Goal: Transaction & Acquisition: Purchase product/service

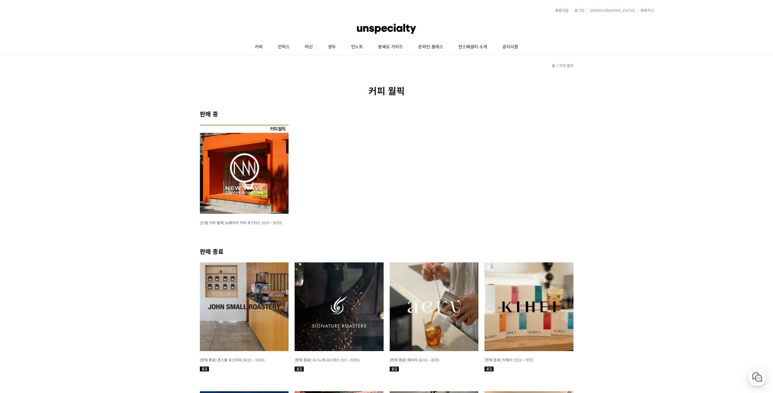
scroll to position [39, 0]
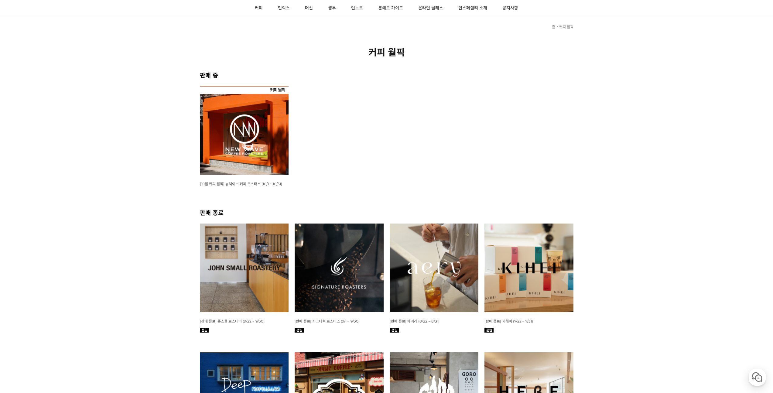
click at [244, 130] on img at bounding box center [244, 130] width 89 height 89
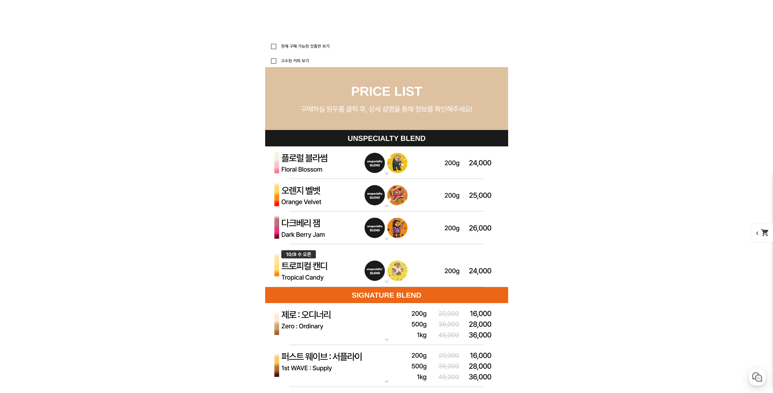
scroll to position [1711, 0]
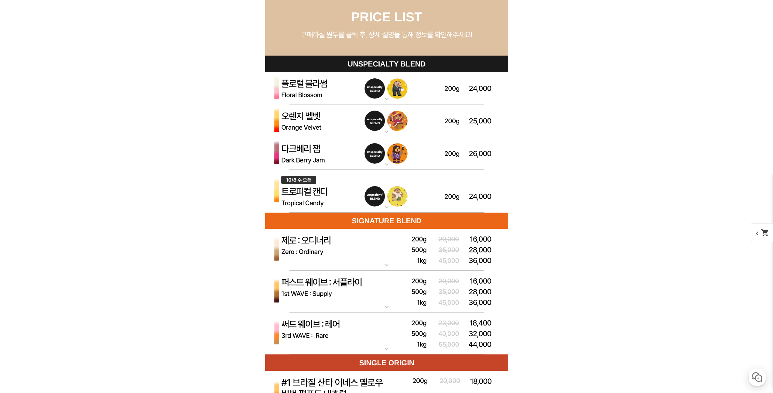
click at [340, 199] on img at bounding box center [386, 191] width 243 height 43
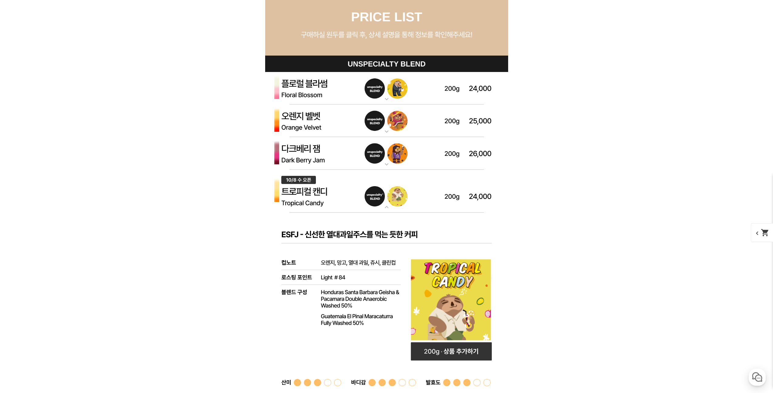
click at [337, 155] on img at bounding box center [386, 153] width 243 height 33
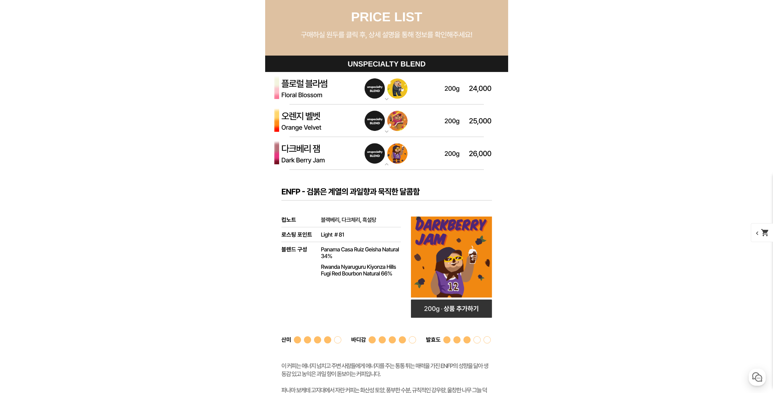
click at [337, 155] on img at bounding box center [386, 153] width 243 height 33
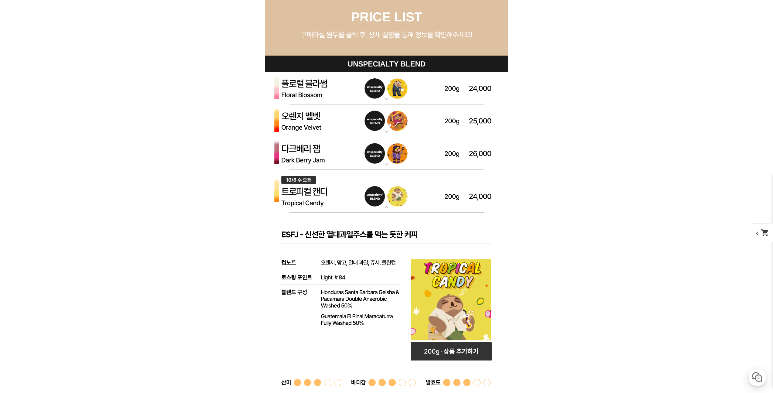
click at [337, 155] on img at bounding box center [386, 153] width 243 height 33
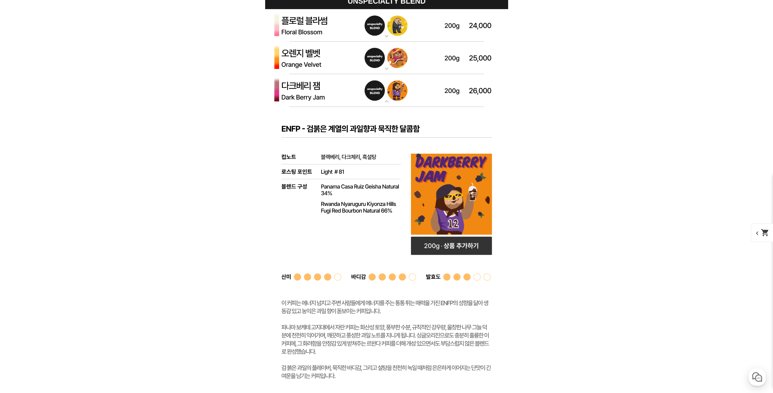
scroll to position [1756, 0]
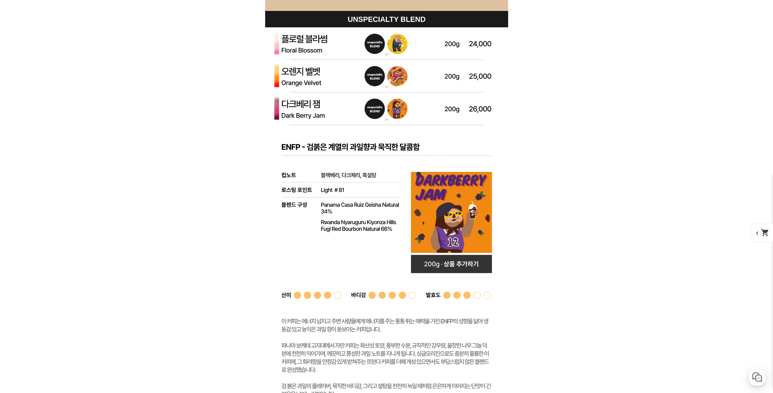
click at [332, 120] on img at bounding box center [386, 108] width 243 height 33
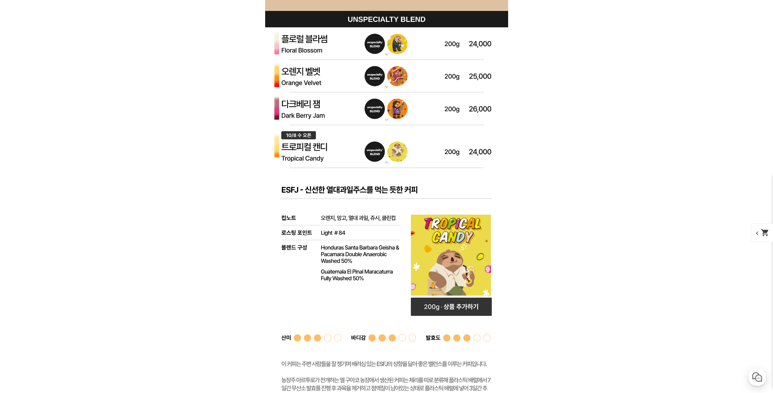
click at [330, 52] on img at bounding box center [386, 43] width 243 height 33
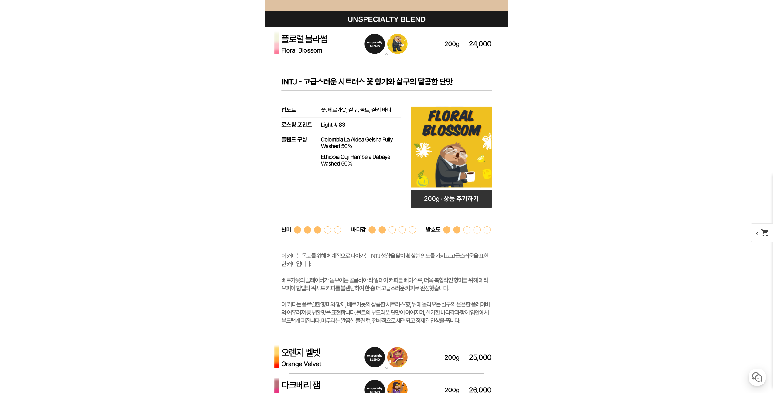
click at [331, 53] on img at bounding box center [386, 43] width 243 height 33
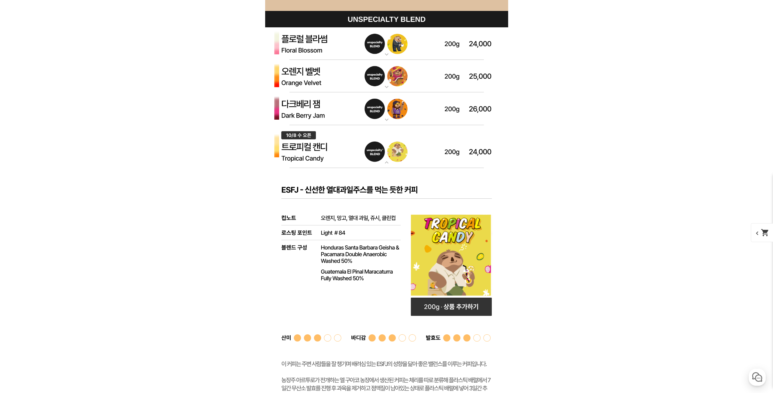
click at [334, 80] on img at bounding box center [386, 76] width 243 height 33
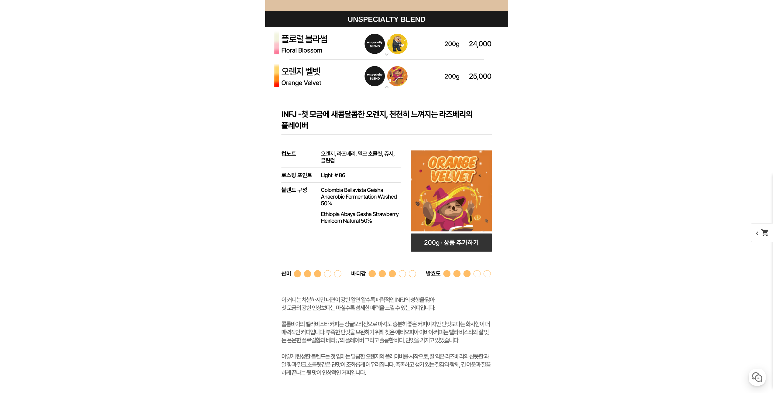
click at [334, 80] on img at bounding box center [386, 76] width 243 height 33
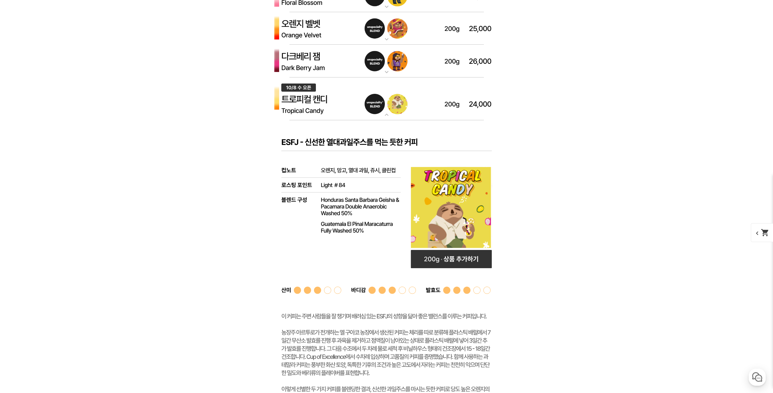
scroll to position [1774, 0]
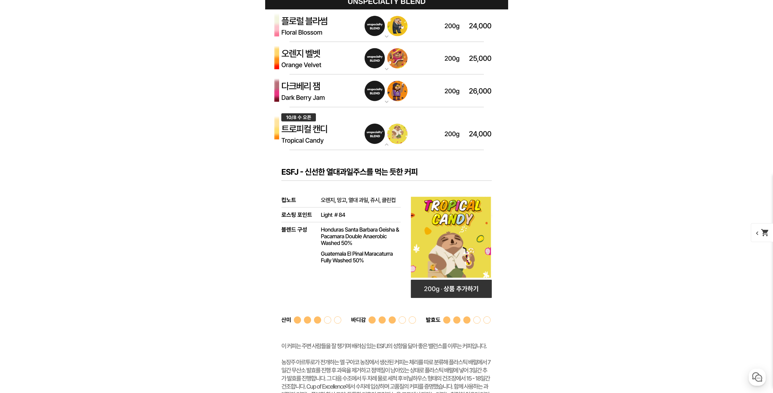
click at [320, 40] on img at bounding box center [386, 25] width 243 height 33
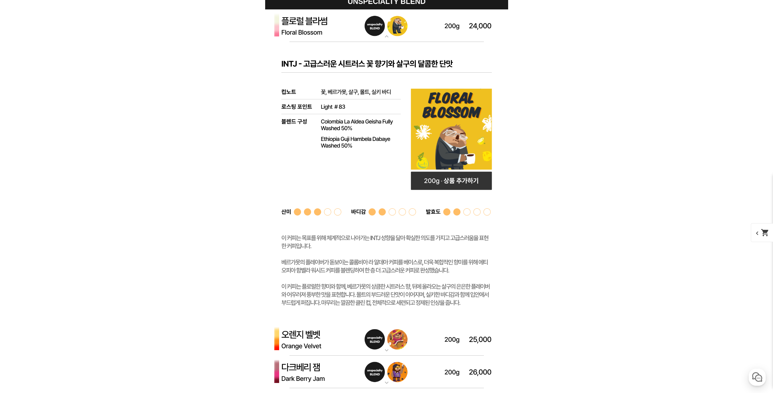
click at [320, 40] on img at bounding box center [386, 25] width 243 height 33
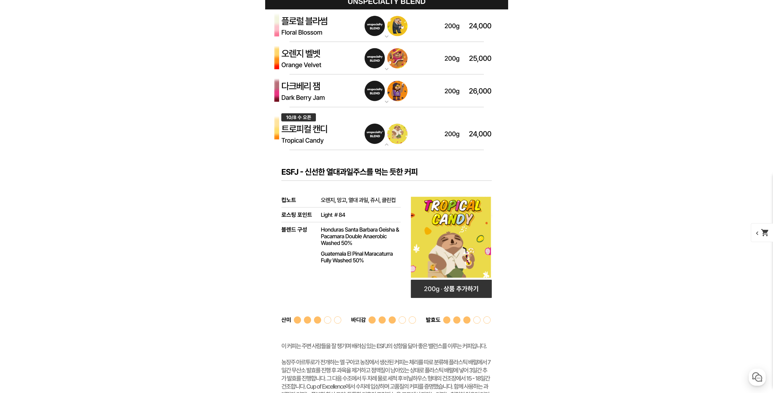
click at [343, 100] on img at bounding box center [386, 90] width 243 height 33
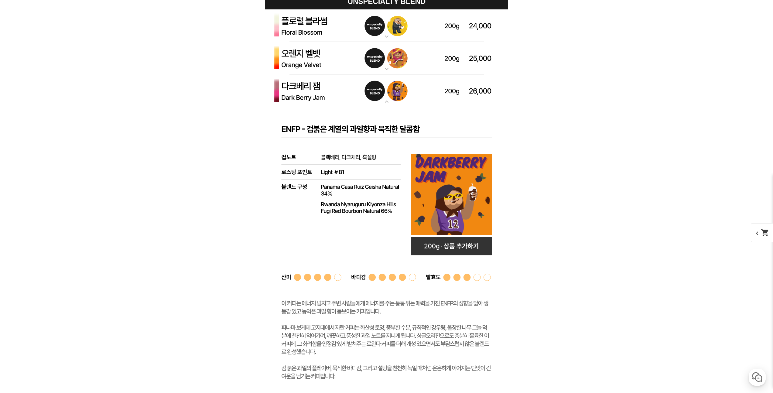
click at [343, 100] on img at bounding box center [386, 90] width 243 height 33
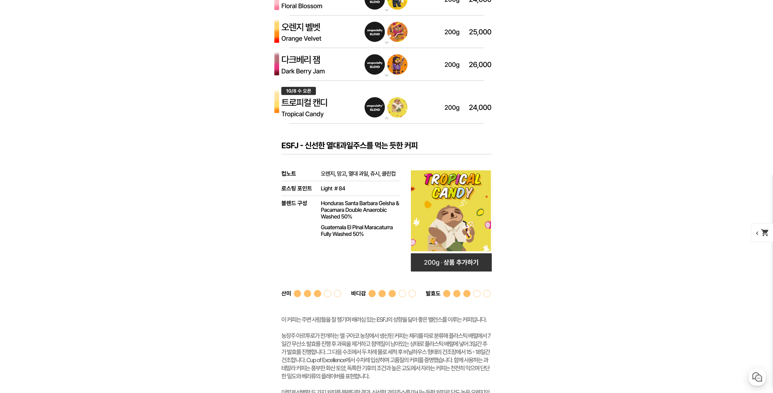
scroll to position [1761, 0]
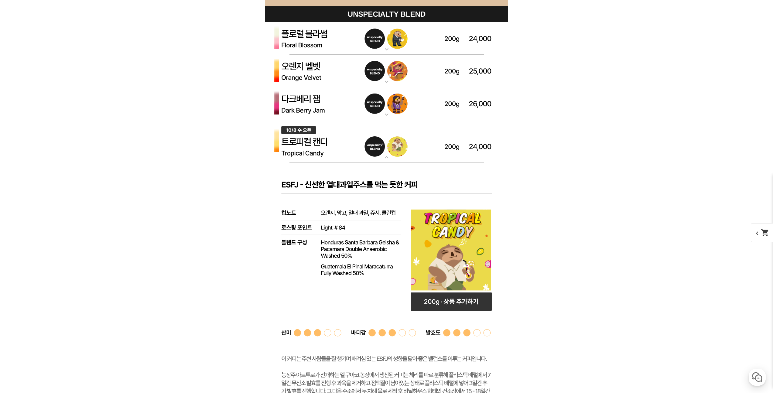
click at [326, 114] on img at bounding box center [386, 103] width 243 height 33
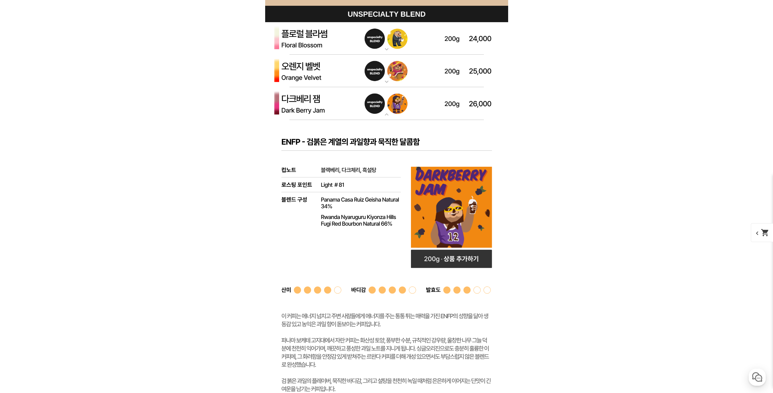
click at [326, 113] on img at bounding box center [386, 103] width 243 height 33
click at [324, 83] on img at bounding box center [386, 71] width 243 height 33
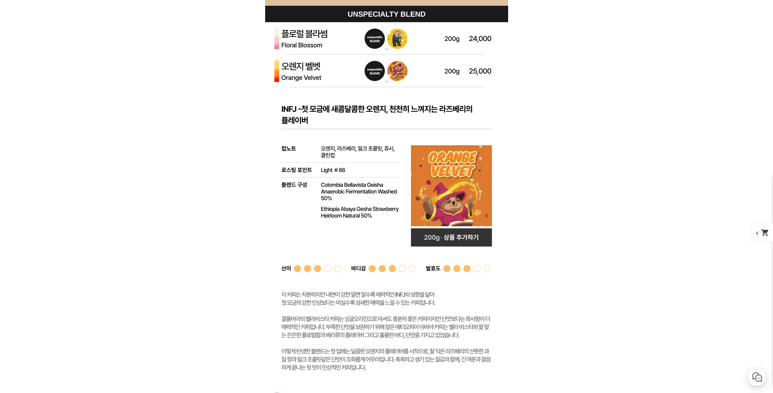
click at [324, 83] on img at bounding box center [386, 71] width 243 height 33
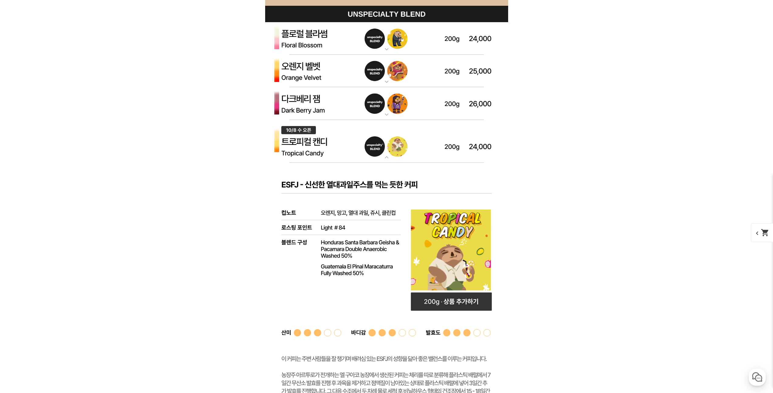
click at [323, 47] on img at bounding box center [386, 38] width 243 height 33
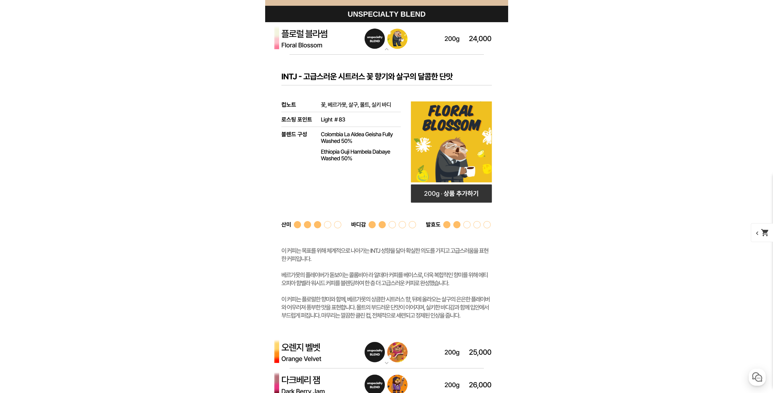
click at [323, 47] on img at bounding box center [386, 38] width 243 height 33
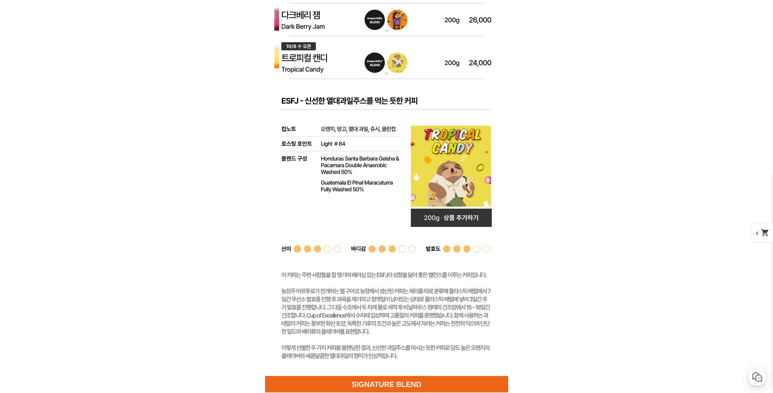
scroll to position [1858, 0]
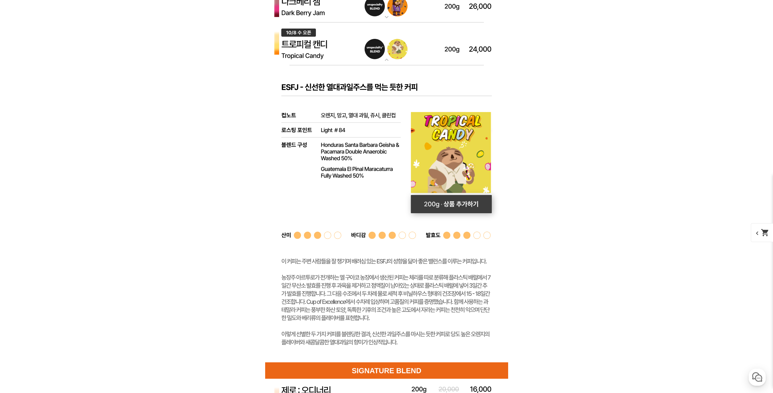
click at [467, 204] on rect at bounding box center [450, 204] width 81 height 18
select select "[10.8 오픈] 트로피컬 캔디 (언스페셜티 블렌드)"
select select "200g"
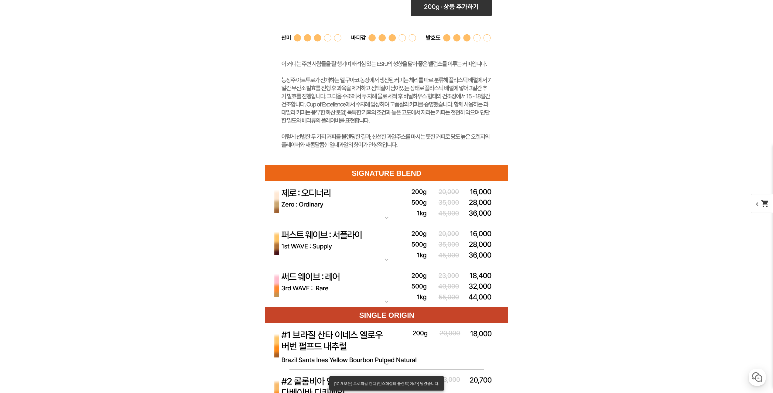
scroll to position [2085, 0]
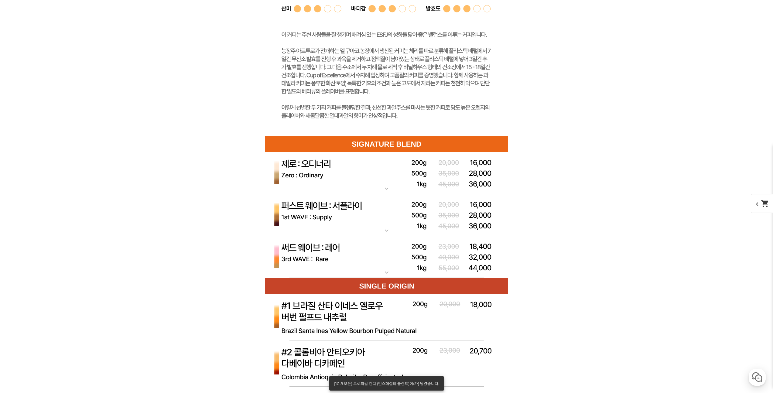
click at [362, 251] on img at bounding box center [386, 257] width 243 height 42
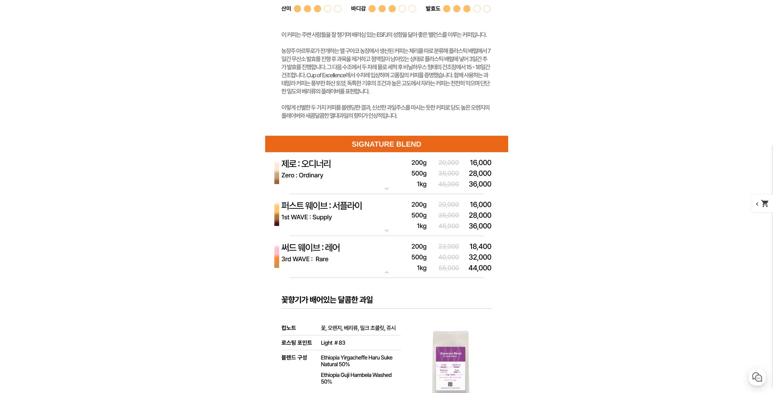
click at [363, 250] on img at bounding box center [386, 257] width 243 height 42
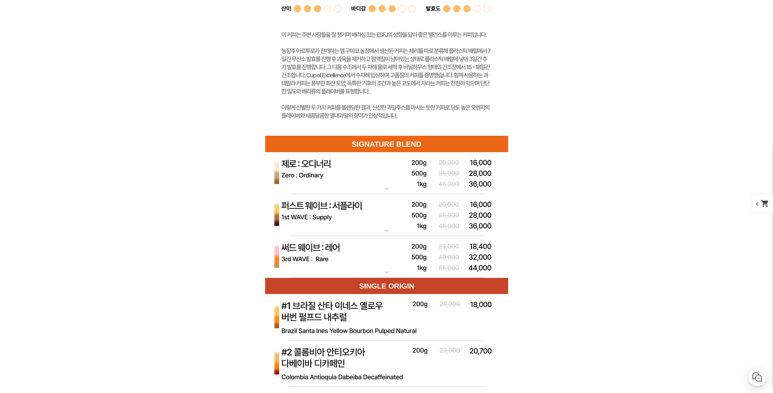
click at [363, 219] on img at bounding box center [386, 215] width 243 height 42
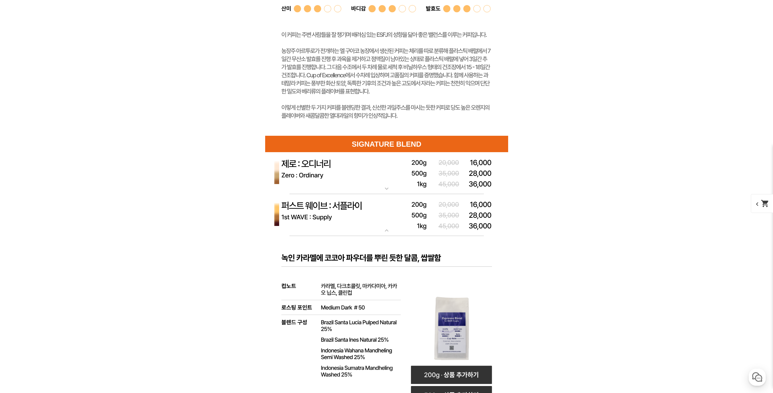
click at [363, 219] on img at bounding box center [386, 215] width 243 height 42
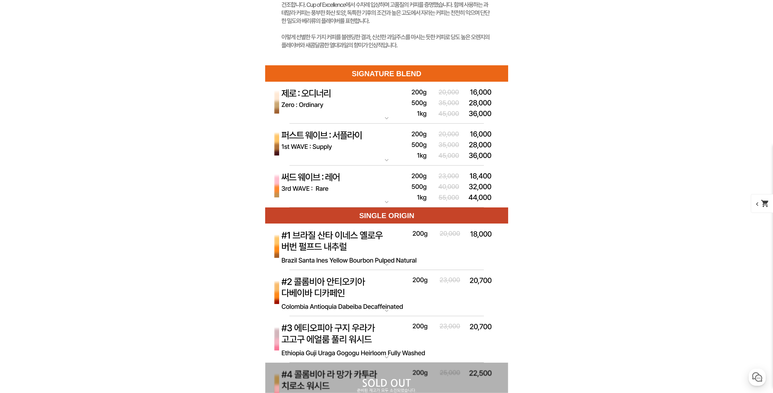
scroll to position [2159, 0]
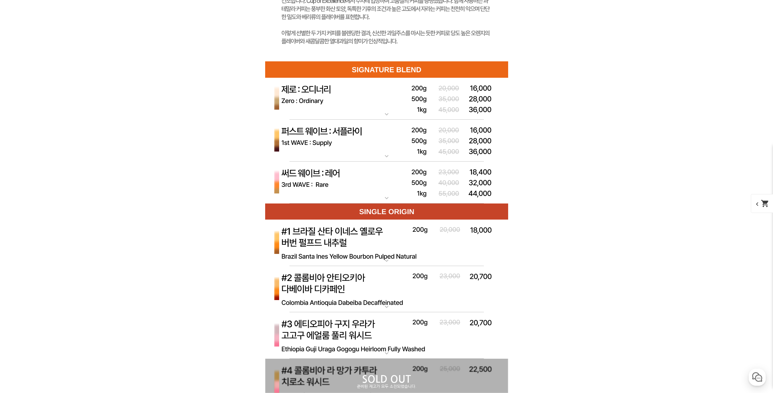
click at [339, 115] on img at bounding box center [386, 99] width 243 height 42
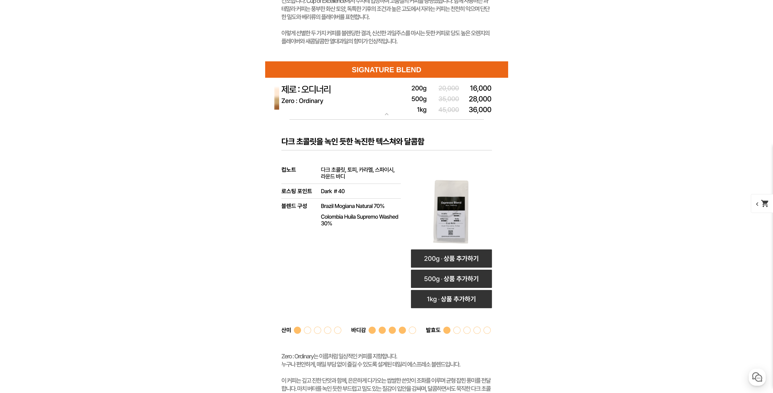
click at [339, 115] on img at bounding box center [386, 99] width 243 height 42
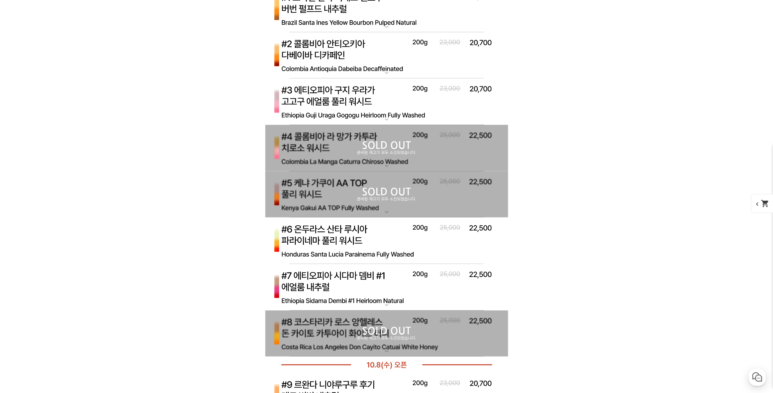
scroll to position [2433, 0]
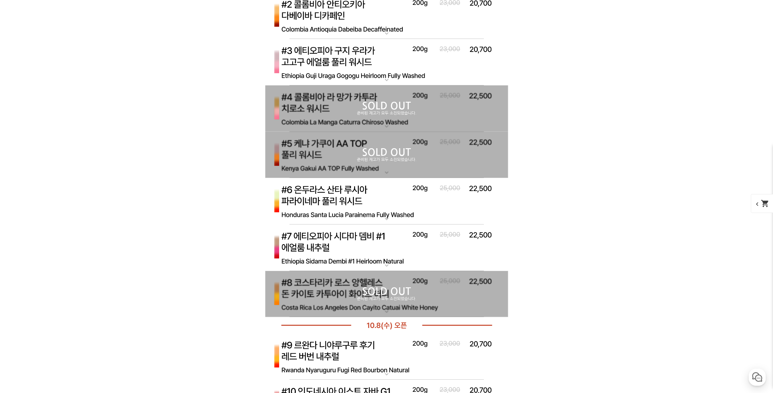
click at [302, 106] on p "SOLD OUT" at bounding box center [386, 106] width 243 height 10
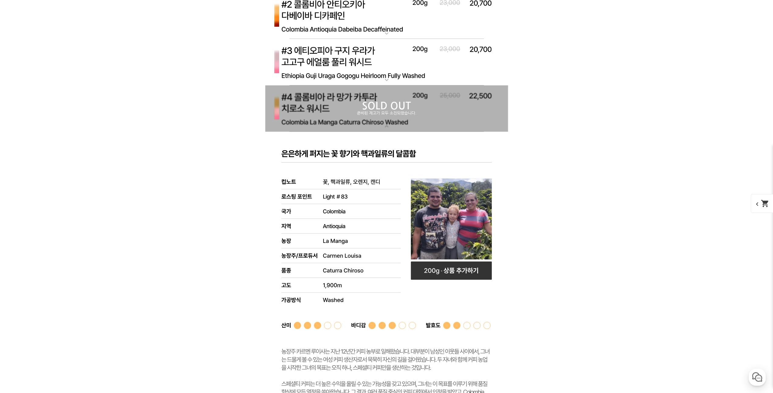
click at [303, 109] on p "SOLD OUT" at bounding box center [386, 106] width 243 height 10
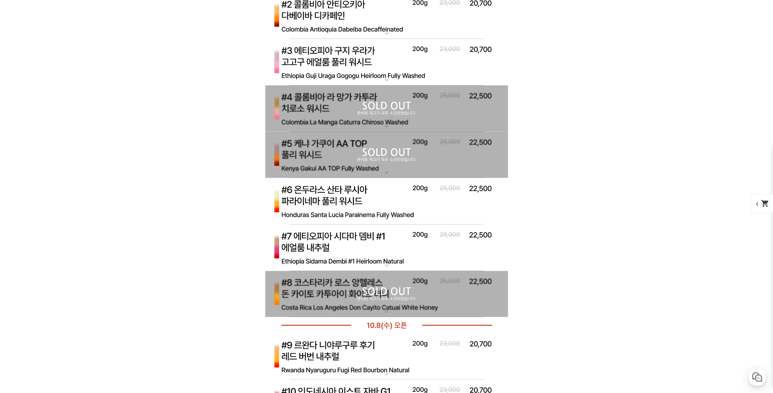
click at [316, 156] on p "SOLD OUT" at bounding box center [386, 153] width 243 height 10
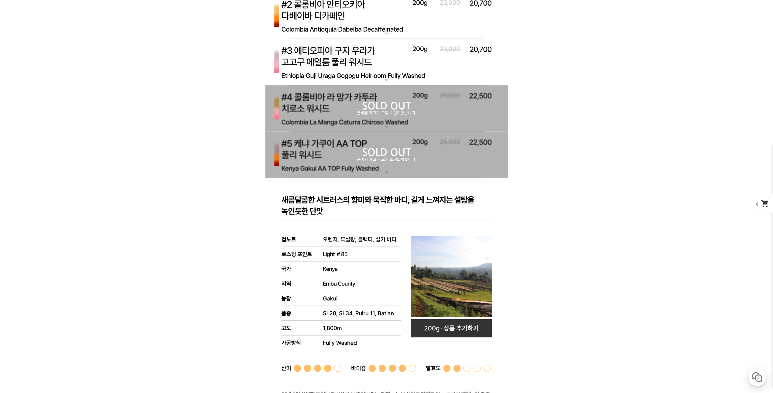
click at [316, 156] on p "SOLD OUT" at bounding box center [386, 153] width 243 height 10
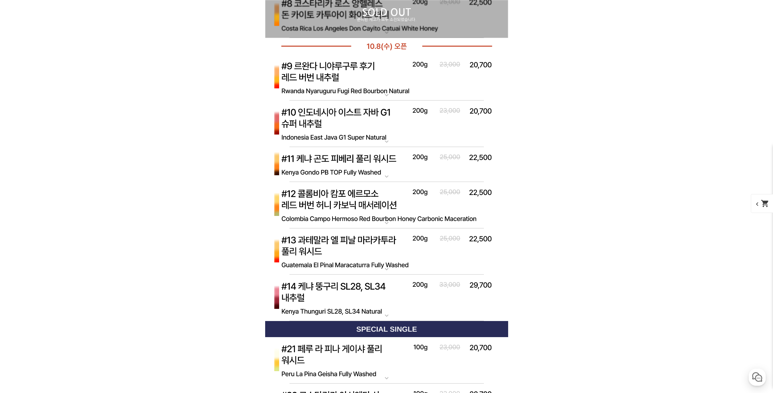
scroll to position [2733, 0]
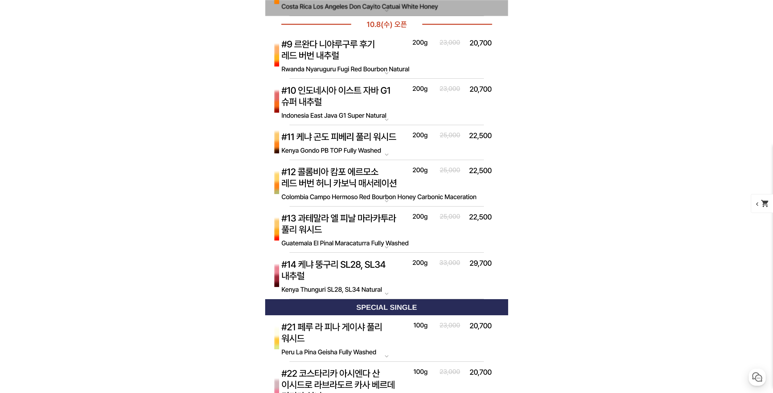
click at [384, 273] on img at bounding box center [386, 276] width 243 height 47
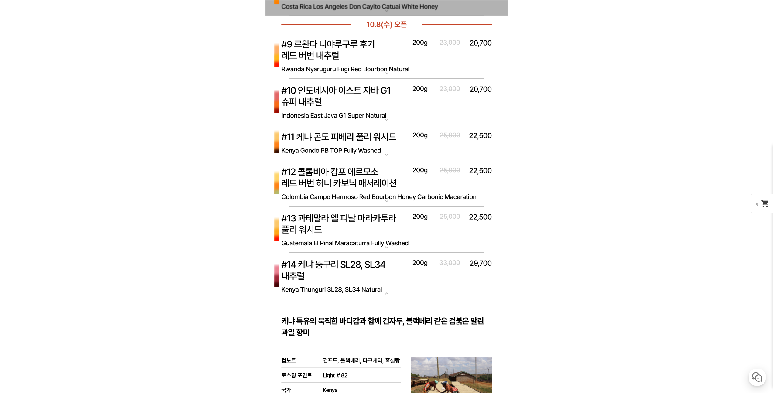
click at [384, 272] on img at bounding box center [386, 276] width 243 height 47
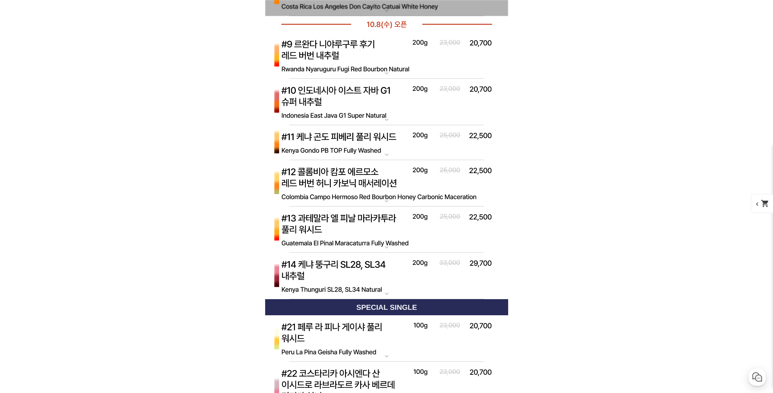
click at [374, 226] on img at bounding box center [386, 229] width 243 height 47
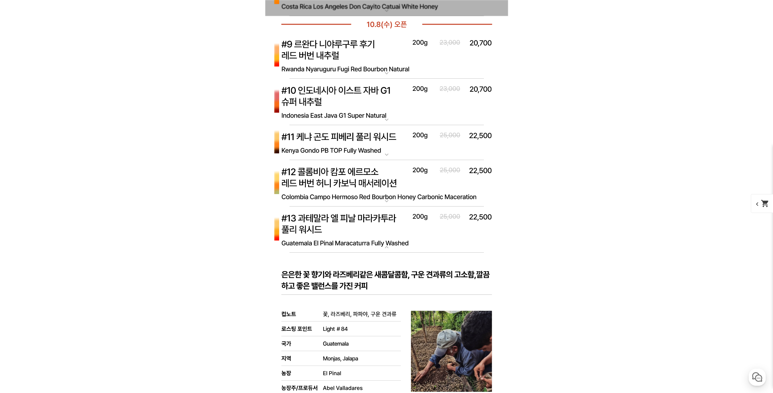
click at [374, 226] on img at bounding box center [386, 229] width 243 height 47
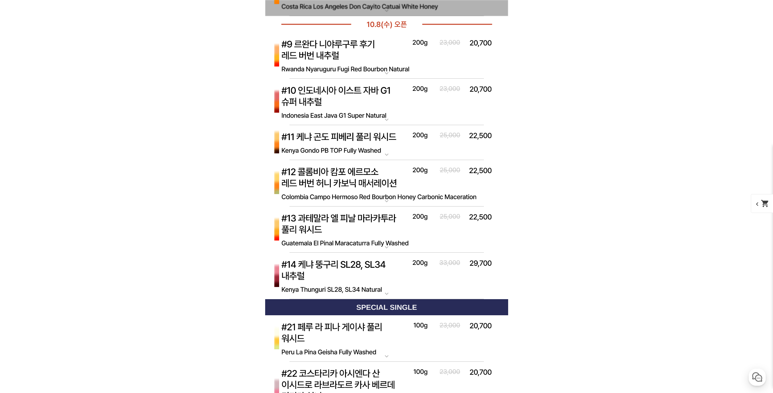
click at [361, 186] on img at bounding box center [386, 183] width 243 height 47
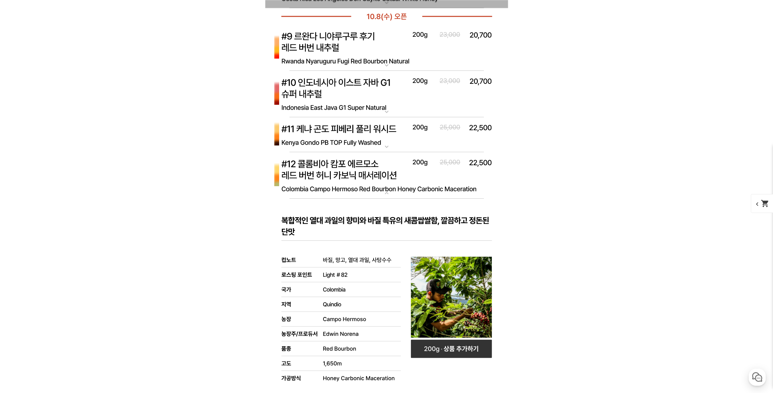
scroll to position [2737, 0]
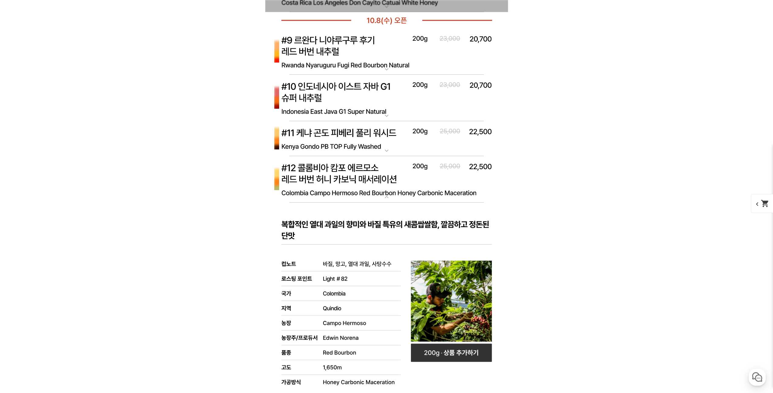
click at [338, 183] on img at bounding box center [386, 179] width 243 height 47
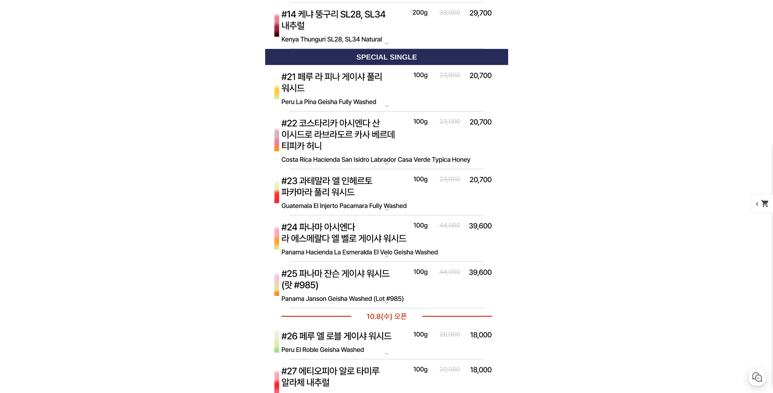
scroll to position [3002, 0]
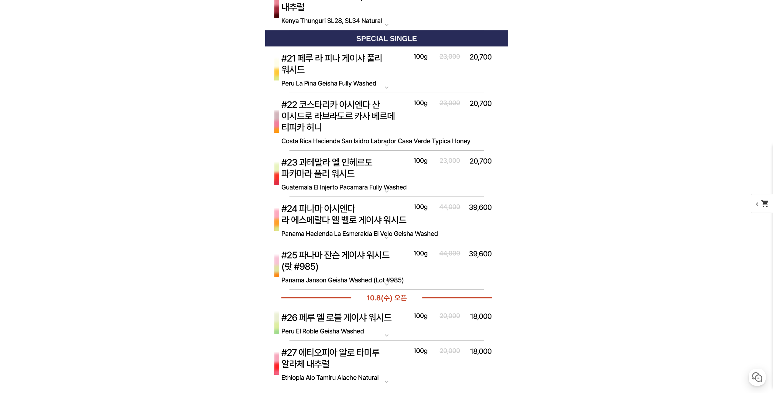
click at [350, 180] on img at bounding box center [386, 174] width 243 height 47
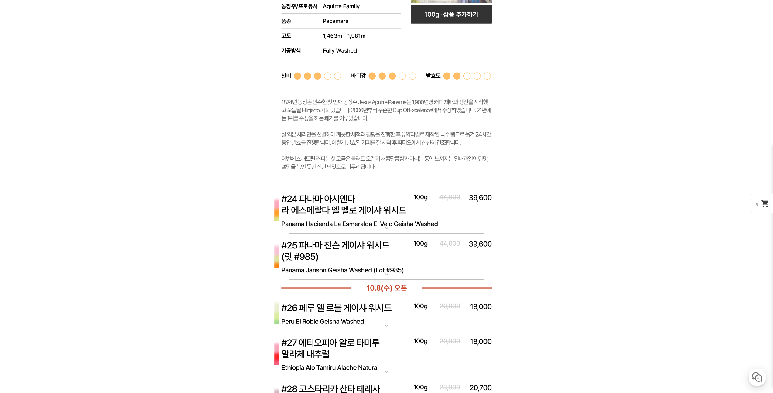
scroll to position [3350, 0]
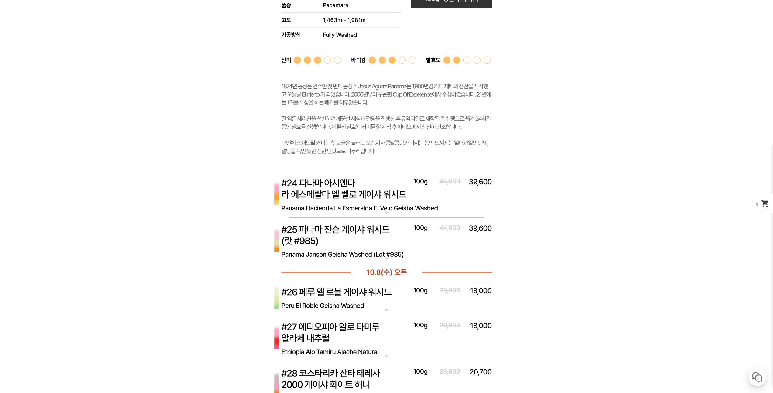
click at [349, 203] on img at bounding box center [386, 194] width 243 height 47
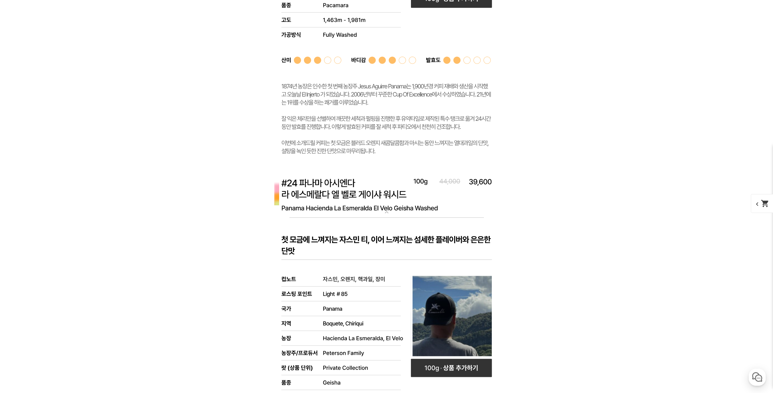
click at [351, 205] on img at bounding box center [386, 194] width 243 height 47
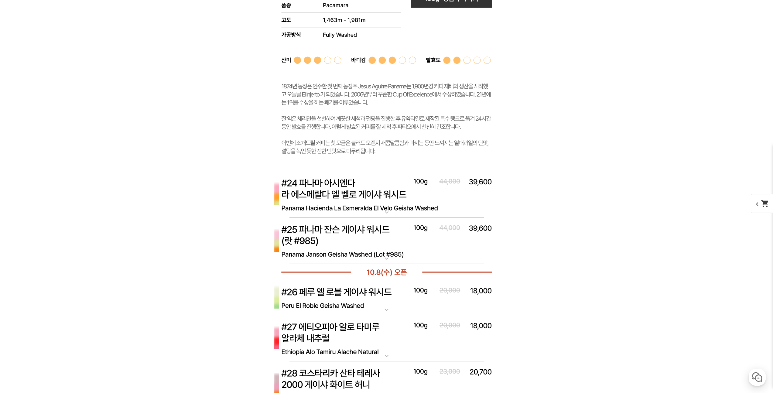
click at [371, 244] on img at bounding box center [386, 241] width 243 height 47
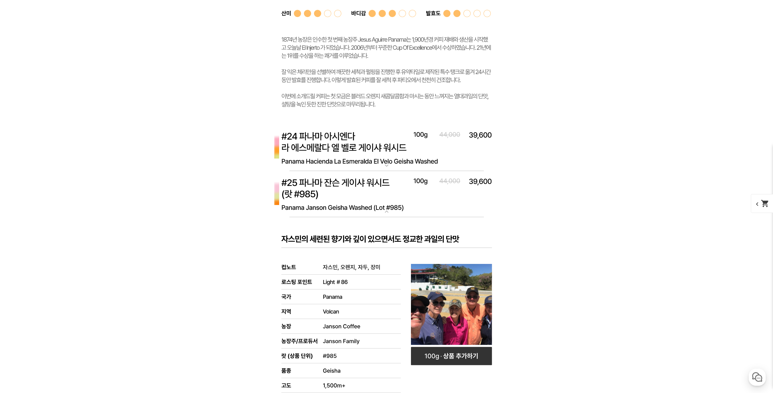
scroll to position [3401, 0]
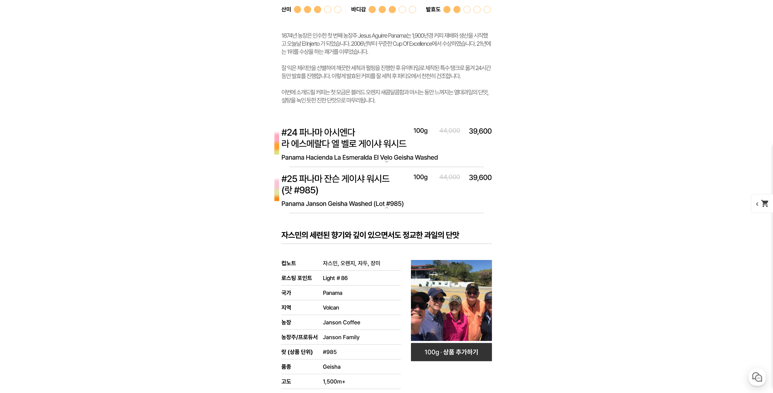
click at [379, 198] on img at bounding box center [386, 190] width 243 height 47
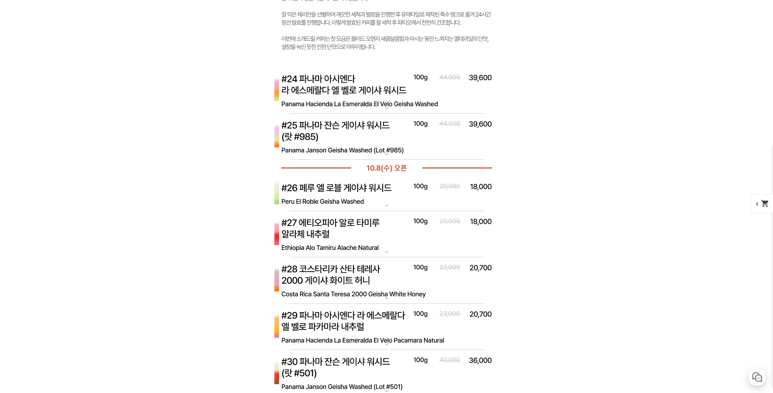
scroll to position [3462, 0]
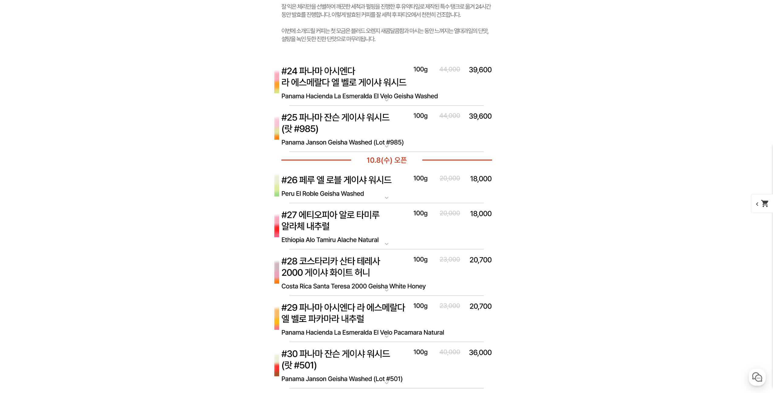
click at [376, 235] on img at bounding box center [386, 226] width 243 height 47
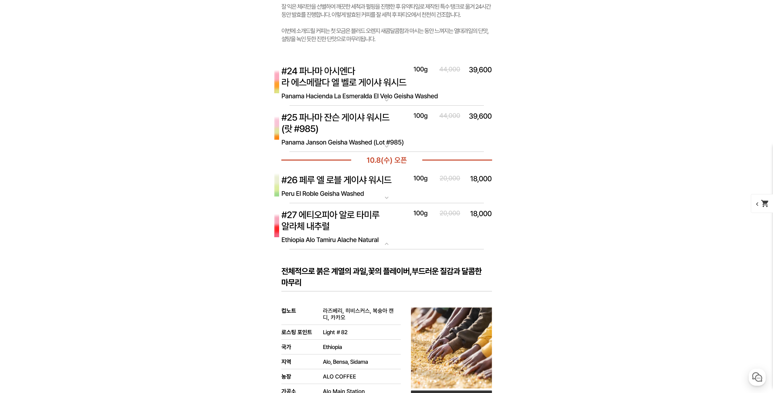
click at [376, 235] on img at bounding box center [386, 226] width 243 height 47
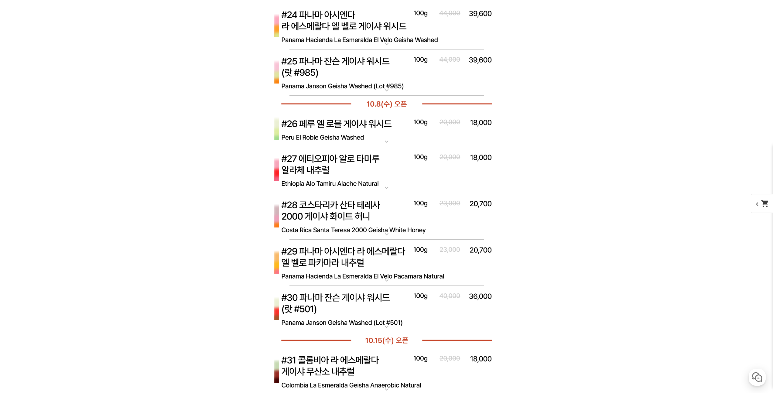
scroll to position [3540, 0]
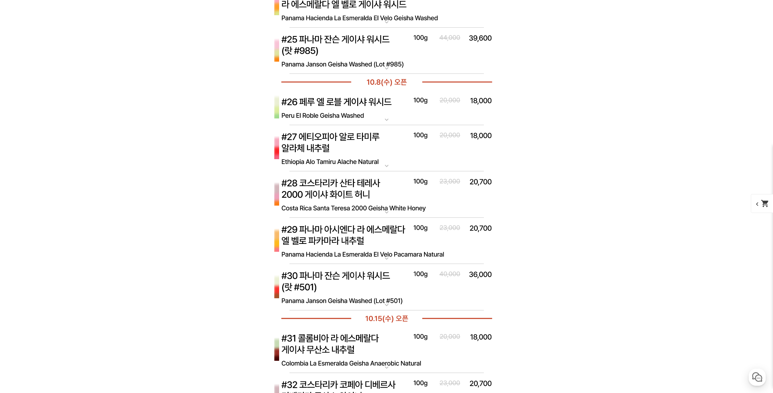
click at [375, 240] on img at bounding box center [386, 241] width 243 height 47
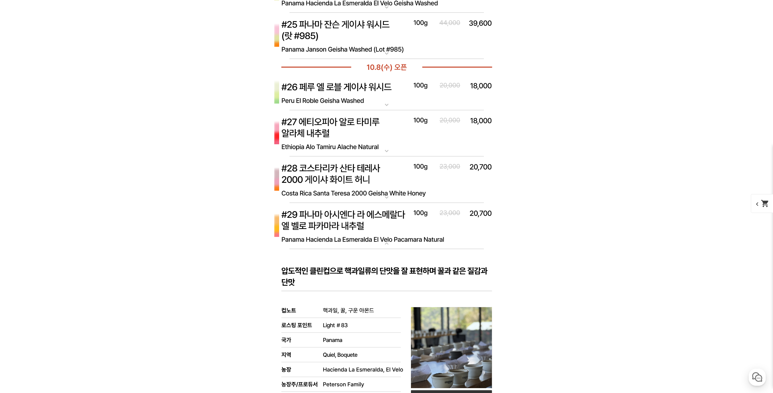
scroll to position [3567, 0]
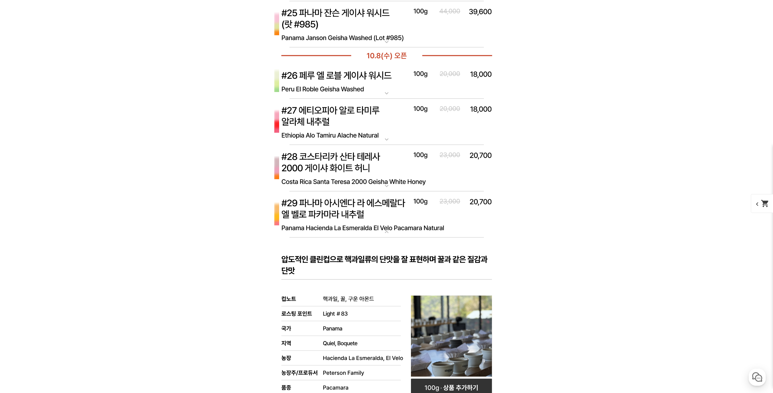
click at [376, 216] on img at bounding box center [386, 214] width 243 height 47
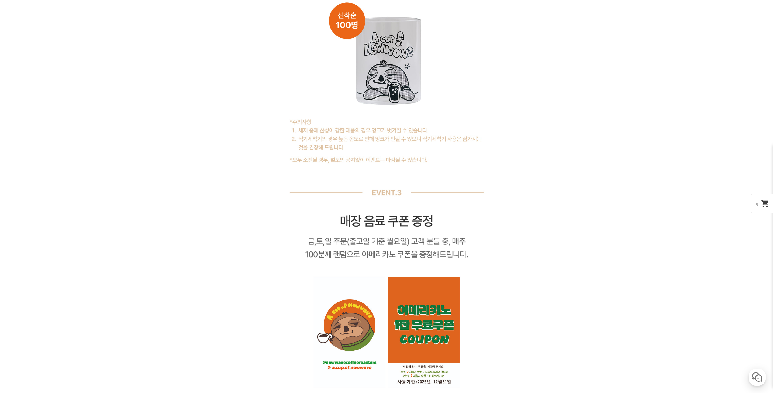
scroll to position [5409, 0]
